Goal: Find specific page/section: Find specific page/section

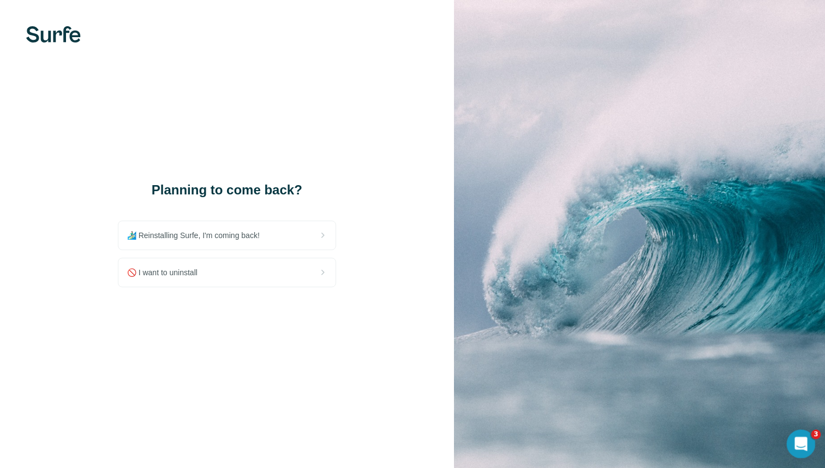
click at [797, 443] on icon "Open Intercom Messenger" at bounding box center [800, 442] width 8 height 9
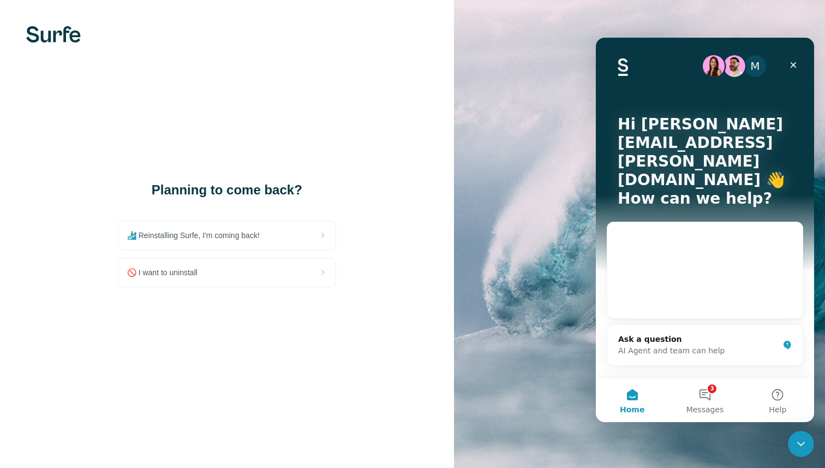
click at [475, 371] on img at bounding box center [639, 234] width 371 height 468
click at [792, 59] on div "Close" at bounding box center [794, 65] width 20 height 20
